Goal: Information Seeking & Learning: Find specific fact

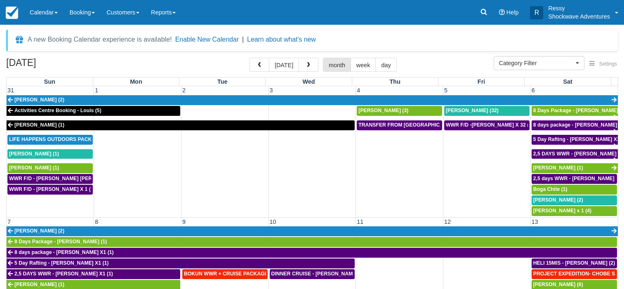
select select
click at [269, 65] on button "button" at bounding box center [259, 65] width 20 height 14
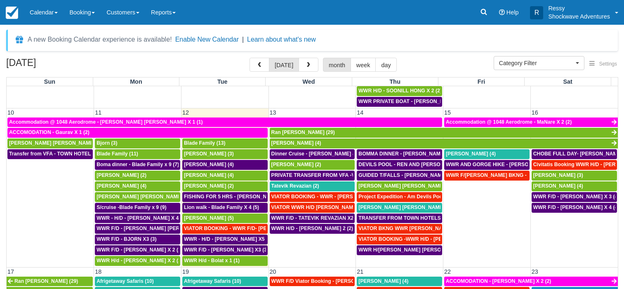
scroll to position [277, 0]
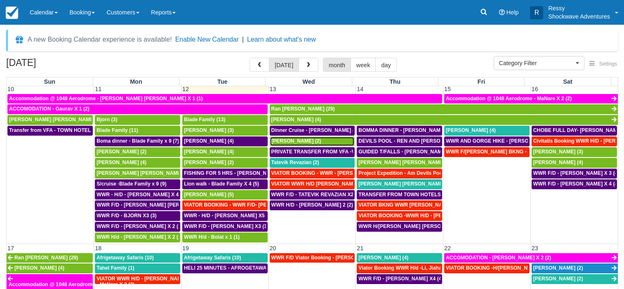
click at [292, 143] on span "[PERSON_NAME] (2)" at bounding box center [296, 141] width 50 height 6
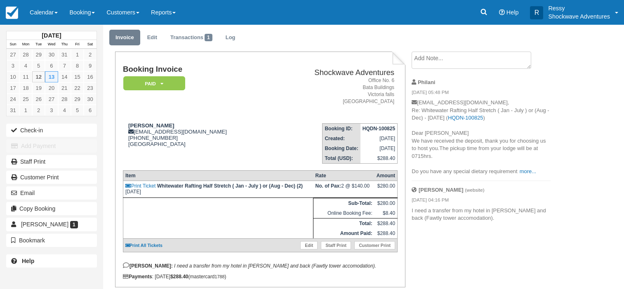
scroll to position [26, 0]
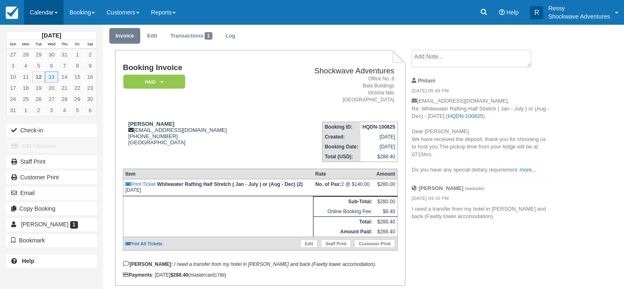
click at [44, 9] on link "Calendar" at bounding box center [44, 12] width 40 height 25
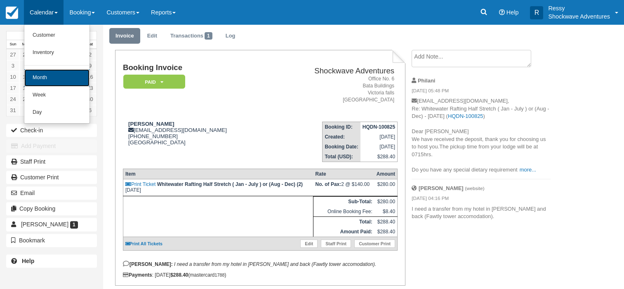
click at [44, 77] on link "Month" at bounding box center [56, 77] width 65 height 17
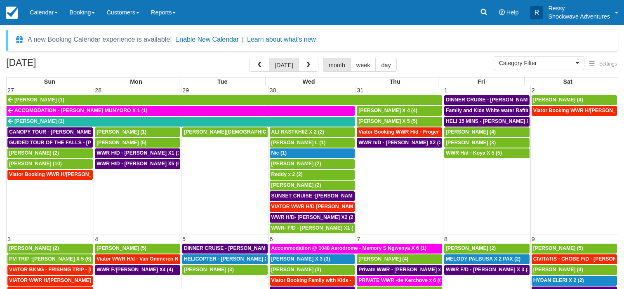
select select
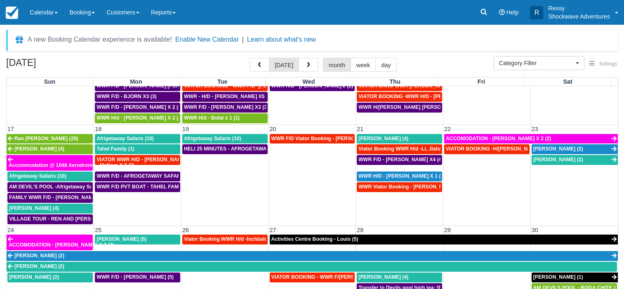
scroll to position [396, 0]
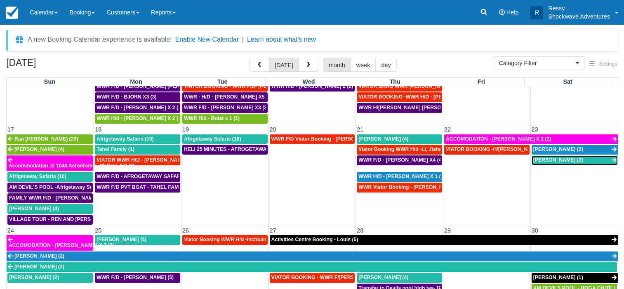
click at [552, 160] on span "[PERSON_NAME] (2)" at bounding box center [558, 160] width 50 height 6
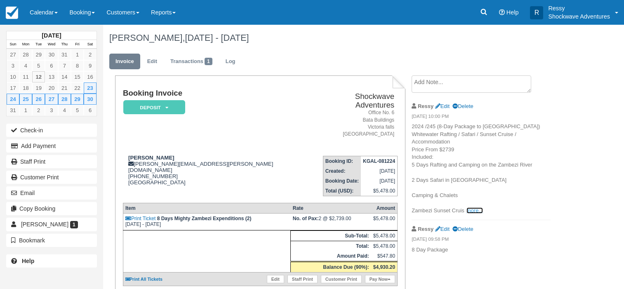
click at [472, 214] on link "more..." at bounding box center [474, 210] width 16 height 6
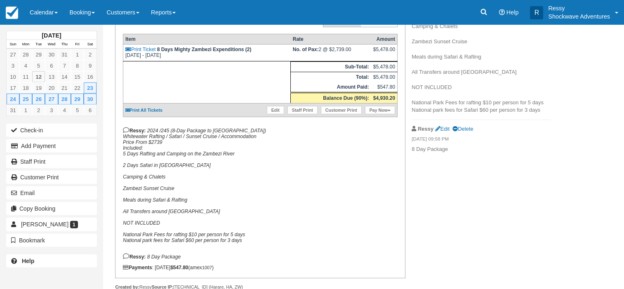
scroll to position [26, 0]
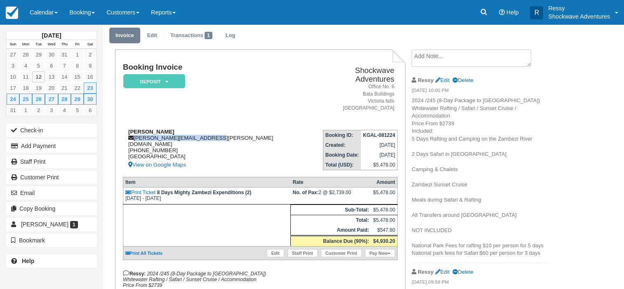
drag, startPoint x: 134, startPoint y: 130, endPoint x: 208, endPoint y: 133, distance: 74.3
click at [207, 131] on div "Madeline madeline.garrett@gmail.com +447796380040 United Kingdom View on Google…" at bounding box center [217, 149] width 189 height 41
copy div "madeline.garrett@gmail.com"
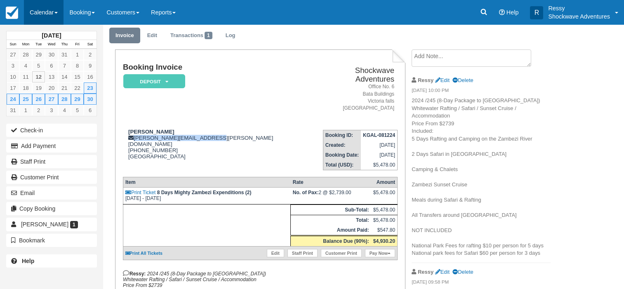
click at [54, 11] on link "Calendar" at bounding box center [44, 12] width 40 height 25
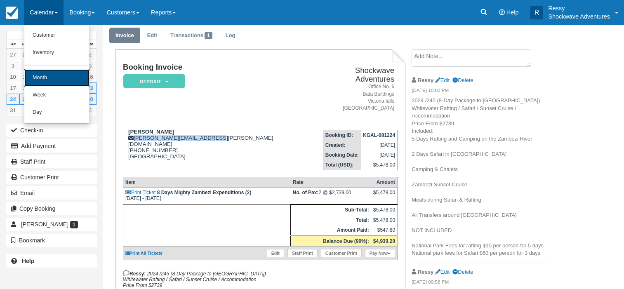
click at [60, 76] on link "Month" at bounding box center [56, 77] width 65 height 17
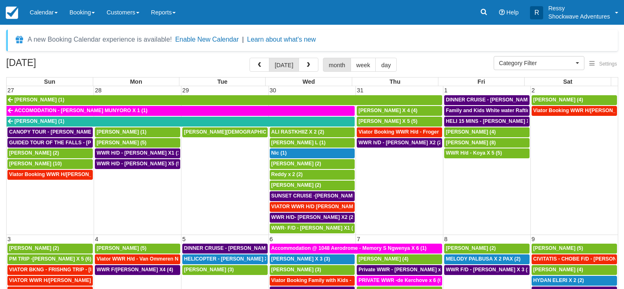
select select
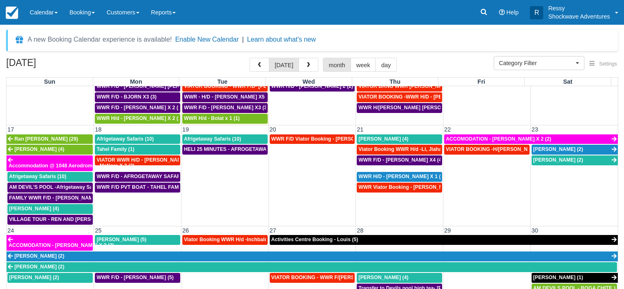
scroll to position [356, 0]
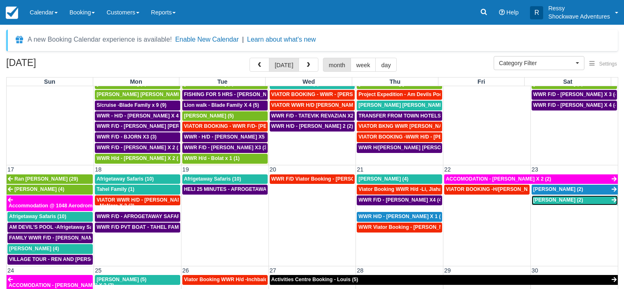
click at [538, 201] on span "Madeline (2)" at bounding box center [558, 200] width 50 height 6
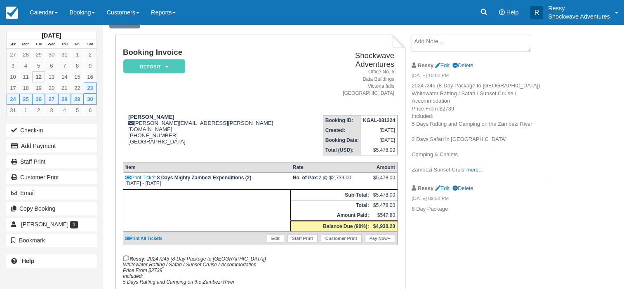
scroll to position [42, 0]
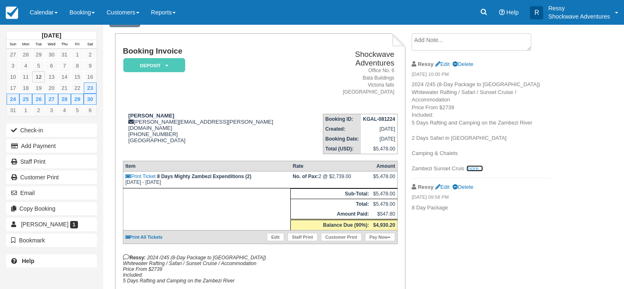
click at [469, 171] on link "more..." at bounding box center [474, 168] width 16 height 6
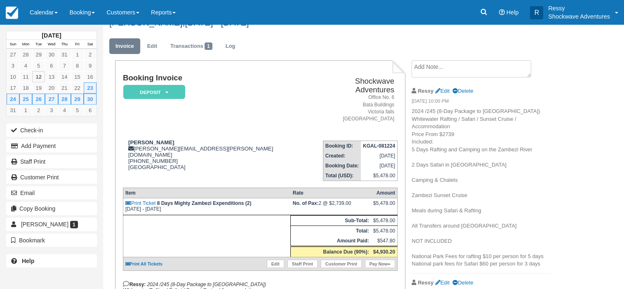
scroll to position [0, 0]
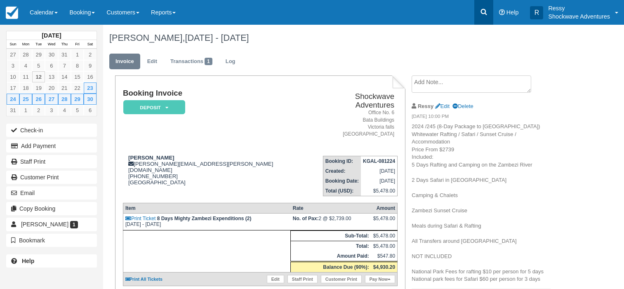
click at [485, 21] on link at bounding box center [483, 12] width 19 height 25
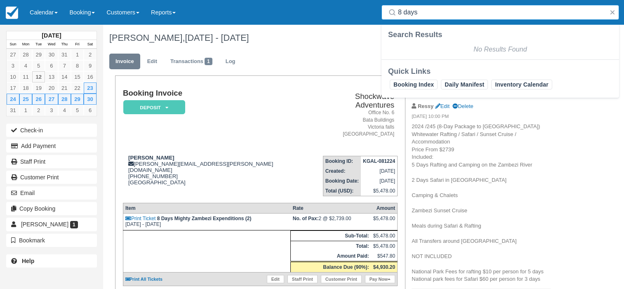
type input "8 days"
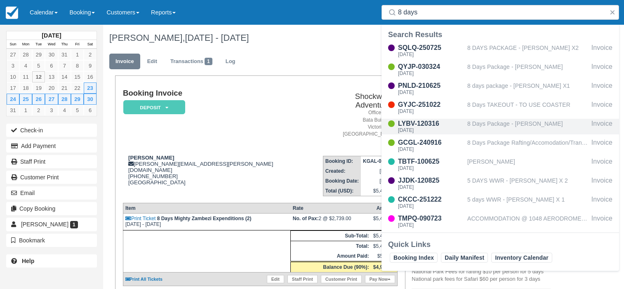
click at [453, 128] on div "Fri Nov 11 2016" at bounding box center [431, 130] width 66 height 5
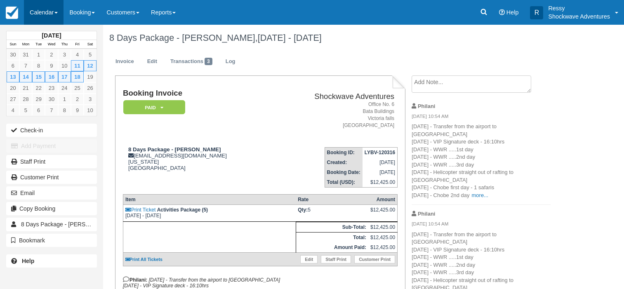
click at [56, 5] on link "Calendar" at bounding box center [44, 12] width 40 height 25
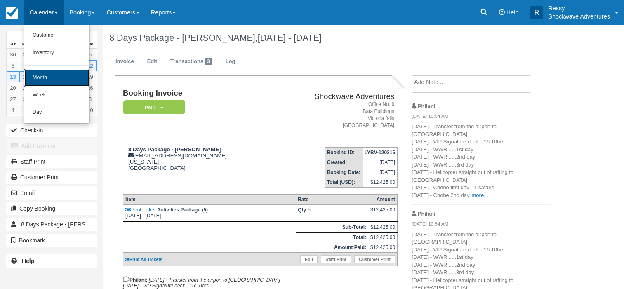
click at [58, 77] on link "Month" at bounding box center [56, 77] width 65 height 17
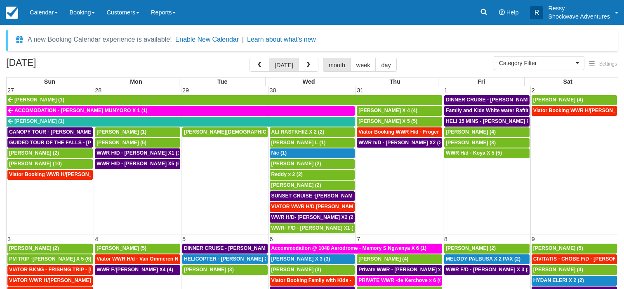
select select
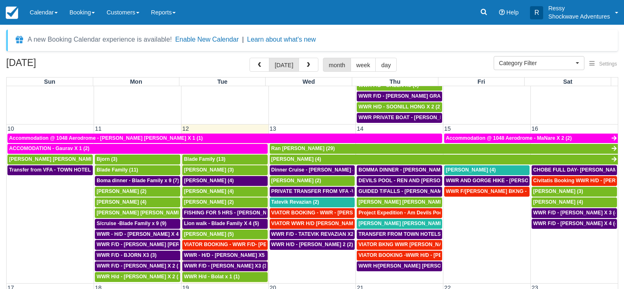
scroll to position [277, 0]
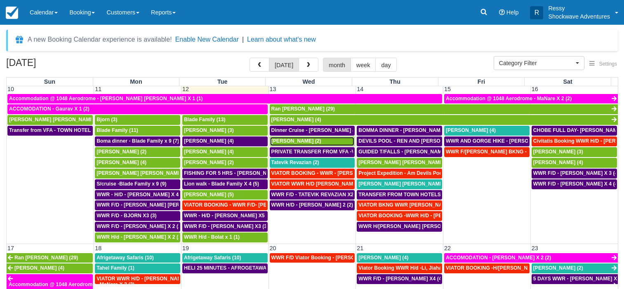
click at [300, 144] on div "MIRIAM (2)" at bounding box center [312, 141] width 82 height 7
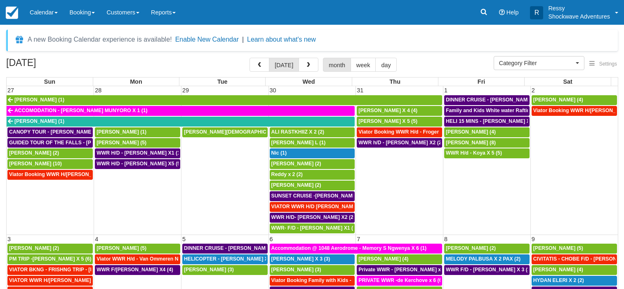
select select
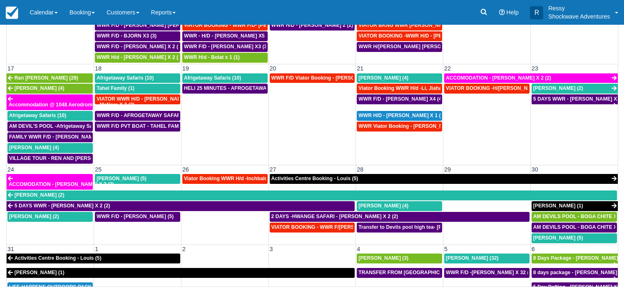
scroll to position [255, 0]
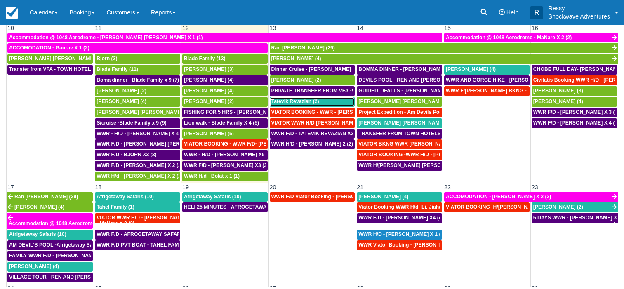
click at [283, 102] on span "Tatevik Revazian (2)" at bounding box center [295, 102] width 48 height 6
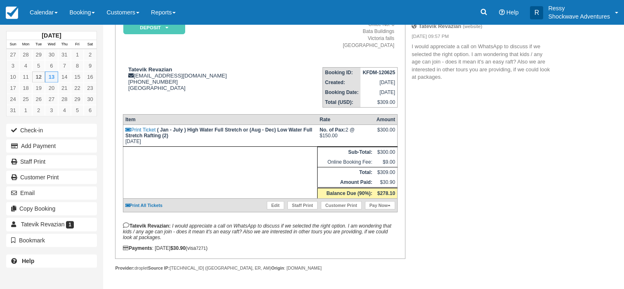
scroll to position [88, 0]
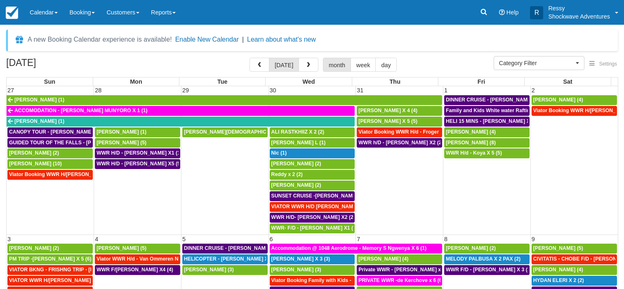
select select
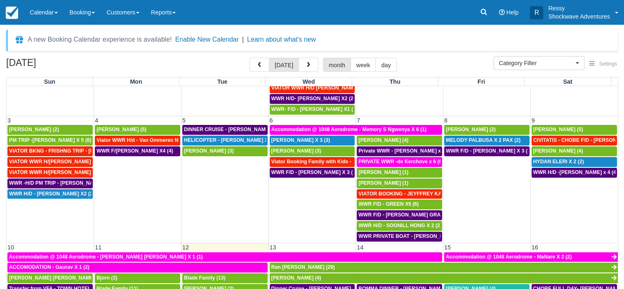
scroll to position [237, 0]
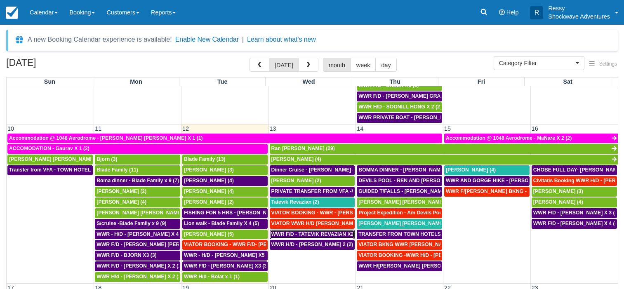
click at [325, 235] on span "WWR F/D - TATEVIK REVAZIAN X2 (2)" at bounding box center [316, 234] width 90 height 6
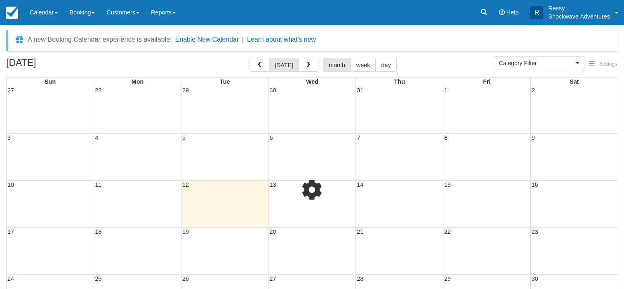
select select
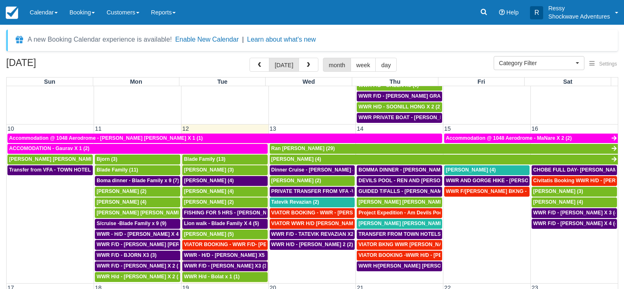
scroll to position [277, 0]
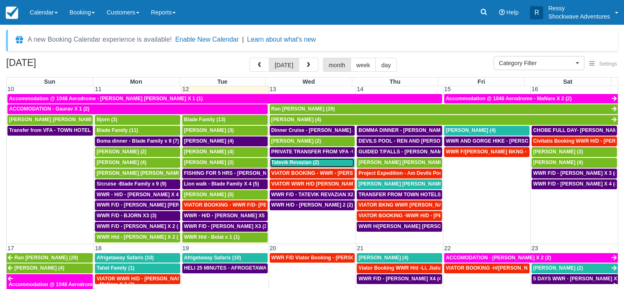
click at [277, 162] on span "Tatevik Revazian (2)" at bounding box center [295, 163] width 48 height 6
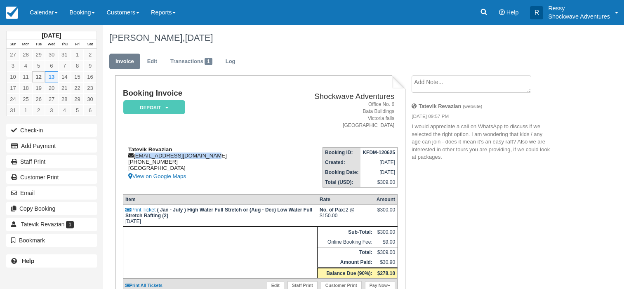
drag, startPoint x: 135, startPoint y: 155, endPoint x: 206, endPoint y: 155, distance: 70.5
click at [205, 155] on div "Tatevik Revazian [EMAIL_ADDRESS][DOMAIN_NAME] [PHONE_NUMBER] [GEOGRAPHIC_DATA] …" at bounding box center [198, 163] width 150 height 35
copy div "[EMAIL_ADDRESS][DOMAIN_NAME]"
click at [47, 10] on link "Calendar" at bounding box center [44, 12] width 40 height 25
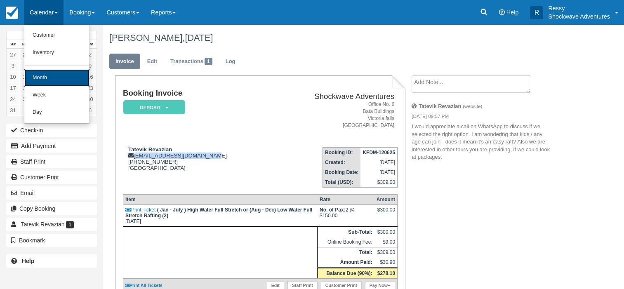
click at [46, 69] on link "Month" at bounding box center [56, 77] width 65 height 17
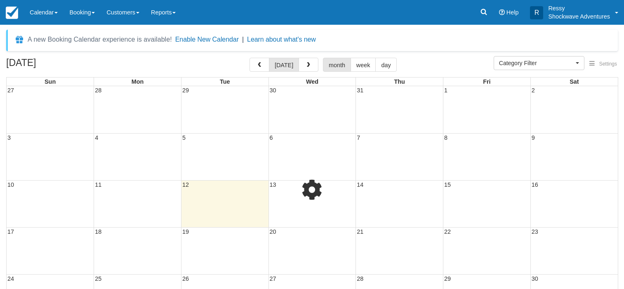
select select
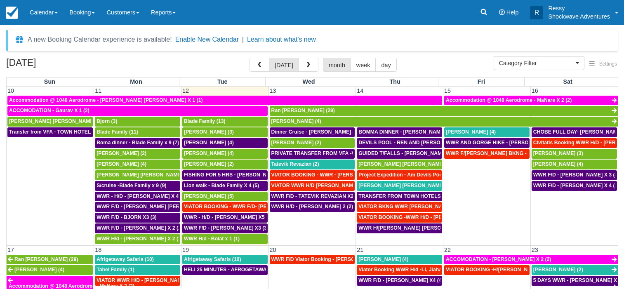
scroll to position [277, 0]
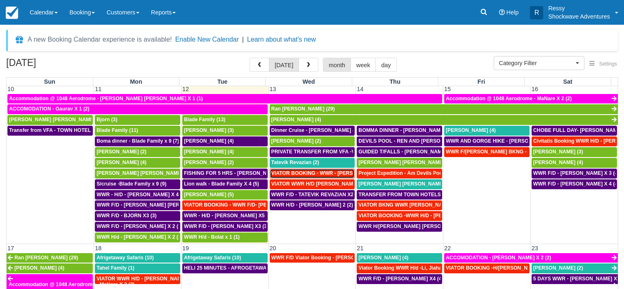
click at [320, 174] on span "VIATOR BOOKING - WWR - [PERSON_NAME] 2 (2)" at bounding box center [331, 173] width 120 height 6
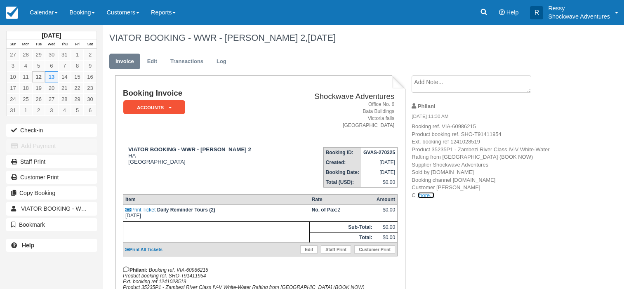
click at [422, 193] on link "more..." at bounding box center [426, 195] width 16 height 6
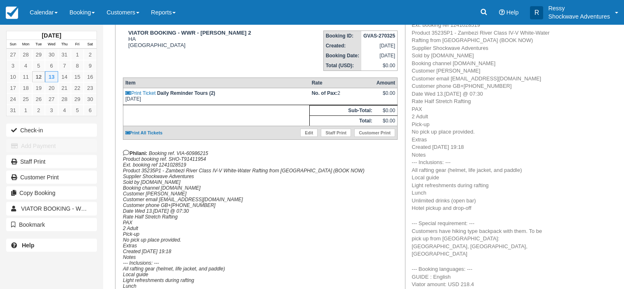
scroll to position [42, 0]
